Goal: Navigation & Orientation: Find specific page/section

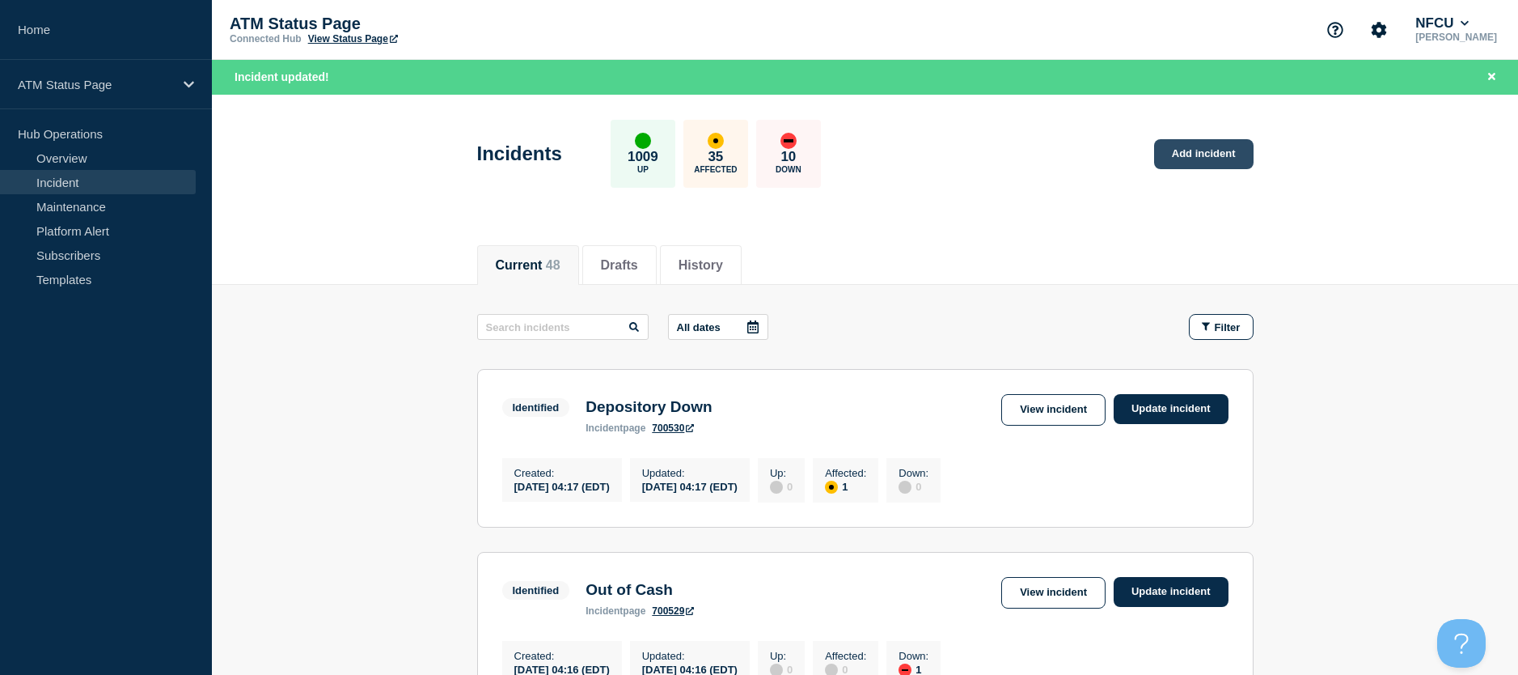
click at [1203, 154] on link "Add incident" at bounding box center [1203, 154] width 99 height 30
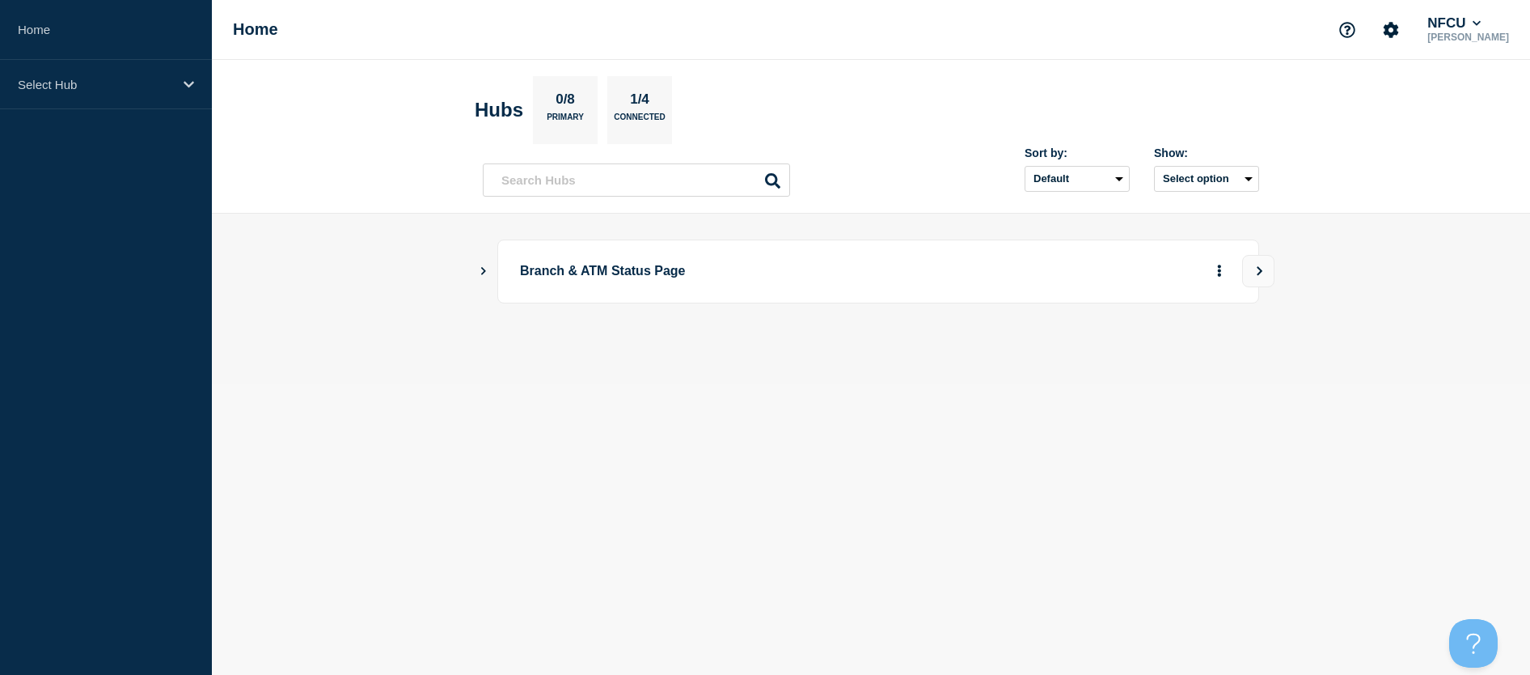
click at [481, 279] on main "Branch & ATM Status Page" at bounding box center [871, 299] width 1318 height 170
click at [481, 265] on button "Show Connected Hubs" at bounding box center [484, 271] width 8 height 12
click at [1169, 356] on button "See overview" at bounding box center [1163, 352] width 86 height 32
